Goal: Information Seeking & Learning: Learn about a topic

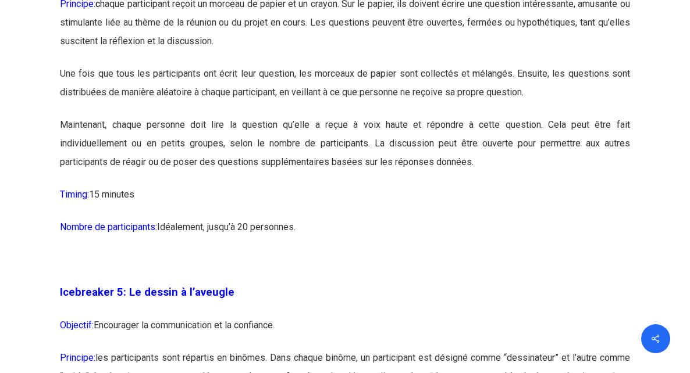
scroll to position [2093, 0]
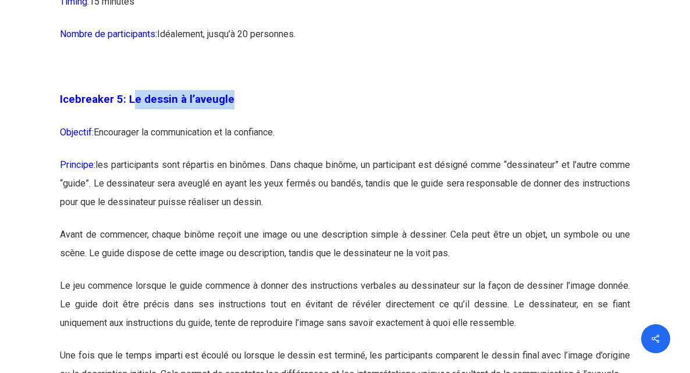
drag, startPoint x: 135, startPoint y: 120, endPoint x: 244, endPoint y: 117, distance: 109.3
click at [244, 117] on p "Icebreaker 5: Le dessin à l’aveugle" at bounding box center [345, 106] width 570 height 33
click at [167, 208] on p "Principe: les participants sont répartis en binômes. Dans chaque binôme, un par…" at bounding box center [345, 191] width 570 height 70
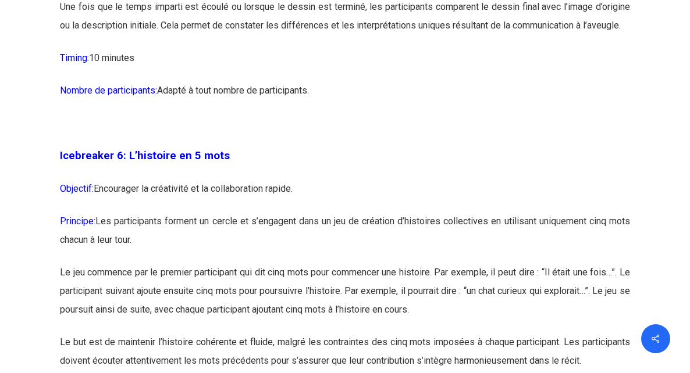
scroll to position [2500, 0]
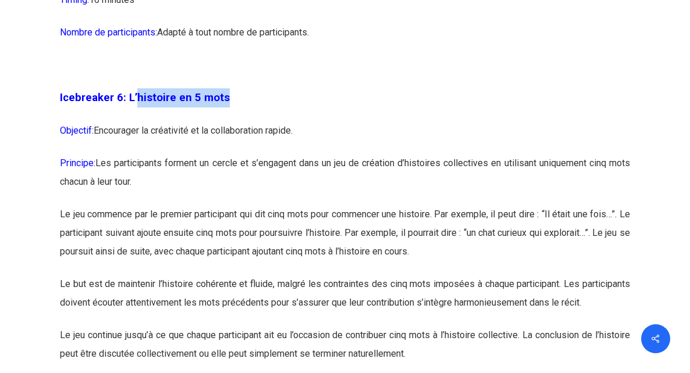
drag, startPoint x: 173, startPoint y: 118, endPoint x: 262, endPoint y: 134, distance: 89.8
click at [262, 122] on p "Icebreaker 6: L’histoire en 5 mots" at bounding box center [345, 104] width 570 height 33
drag, startPoint x: 262, startPoint y: 134, endPoint x: 220, endPoint y: 213, distance: 89.5
click at [240, 204] on p "Principe: Les participants forment un cercle et s’engagent dans un jeu de créat…" at bounding box center [345, 179] width 570 height 51
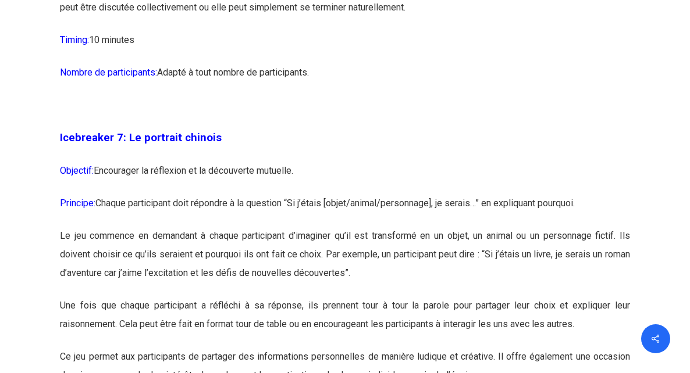
scroll to position [2849, 0]
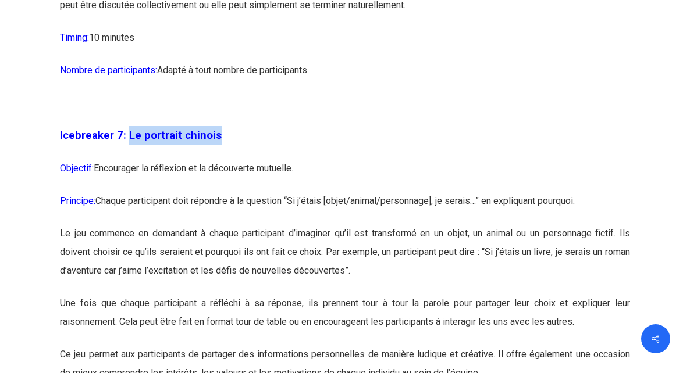
drag, startPoint x: 128, startPoint y: 156, endPoint x: 261, endPoint y: 155, distance: 132.6
click at [261, 155] on p "Icebreaker 7: Le portrait chinois" at bounding box center [345, 142] width 570 height 33
drag, startPoint x: 261, startPoint y: 155, endPoint x: 256, endPoint y: 161, distance: 7.6
click at [256, 159] on p "Icebreaker 7: Le portrait chinois" at bounding box center [345, 142] width 570 height 33
click at [166, 159] on p "Icebreaker 7: Le portrait chinois" at bounding box center [345, 142] width 570 height 33
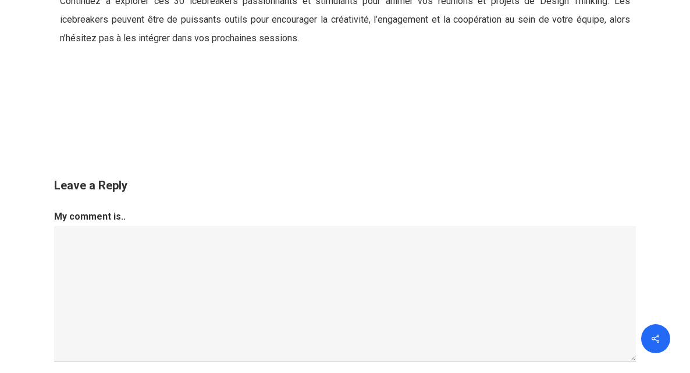
scroll to position [12037, 0]
